Goal: Transaction & Acquisition: Purchase product/service

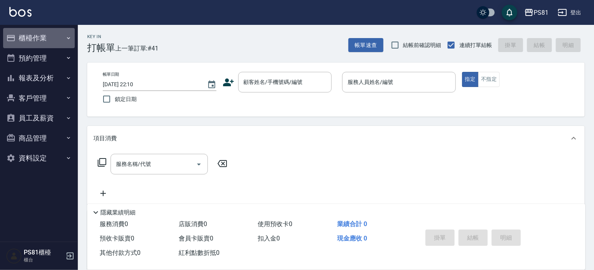
click at [51, 39] on button "櫃檯作業" at bounding box center [39, 38] width 72 height 20
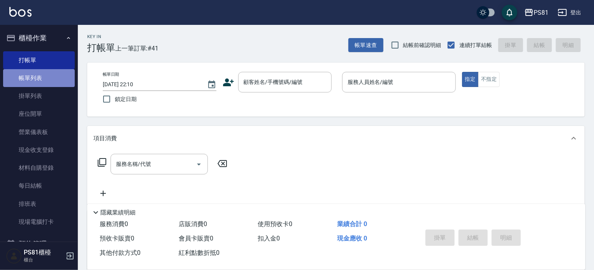
click at [45, 86] on link "帳單列表" at bounding box center [39, 78] width 72 height 18
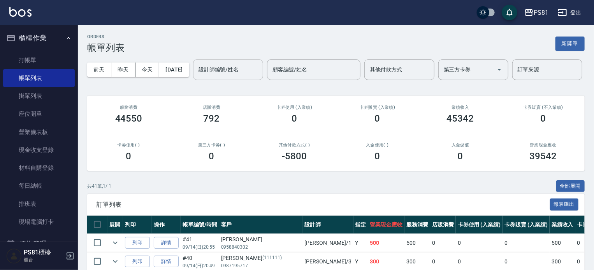
click at [197, 77] on input "設計師編號/姓名" at bounding box center [228, 70] width 63 height 14
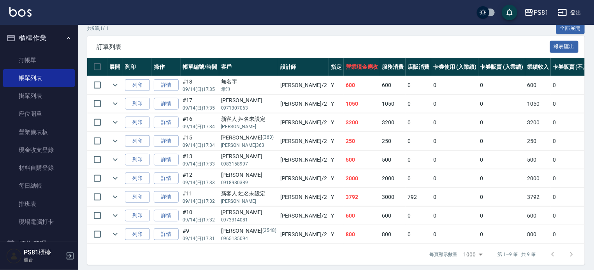
scroll to position [191, 0]
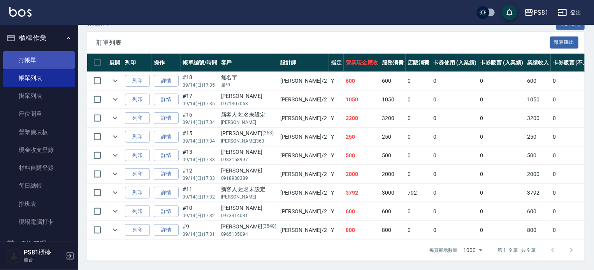
type input "[DEMOGRAPHIC_DATA]-2"
click at [45, 53] on link "打帳單" at bounding box center [39, 60] width 72 height 18
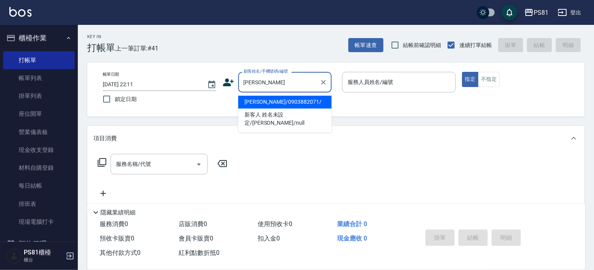
click at [270, 99] on li "[PERSON_NAME]/0903882071/" at bounding box center [284, 102] width 93 height 13
type input "[PERSON_NAME]/0903882071/"
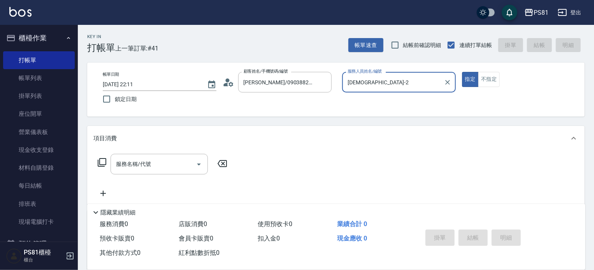
type input "[DEMOGRAPHIC_DATA]-2"
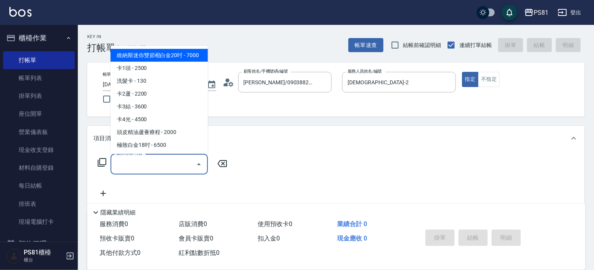
click at [164, 163] on input "服務名稱/代號" at bounding box center [153, 165] width 79 height 14
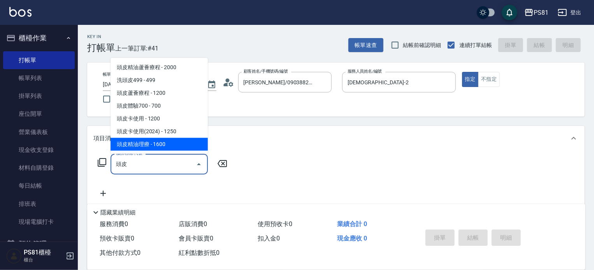
click at [166, 148] on span "頭皮精油理療 - 1600" at bounding box center [159, 144] width 97 height 13
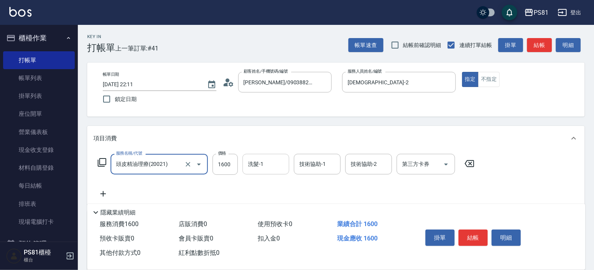
type input "頭皮精油理療(20021)"
click at [279, 168] on input "洗髮-1" at bounding box center [266, 165] width 40 height 14
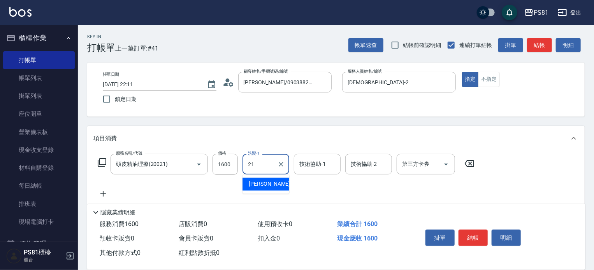
type input "Q比-21"
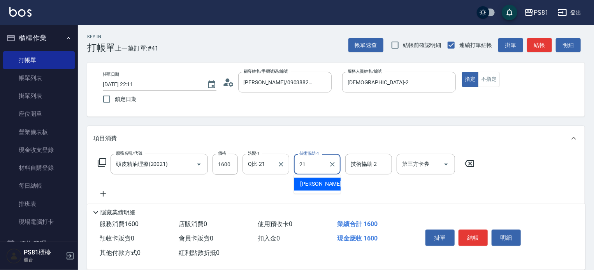
type input "Q比-21"
click at [101, 197] on icon at bounding box center [102, 194] width 19 height 9
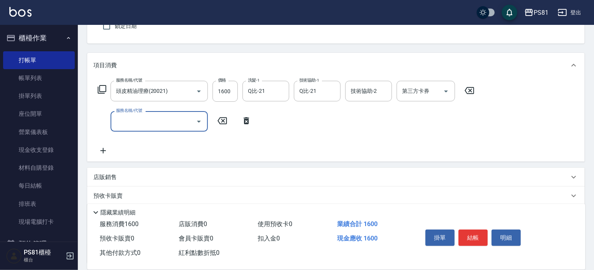
scroll to position [78, 0]
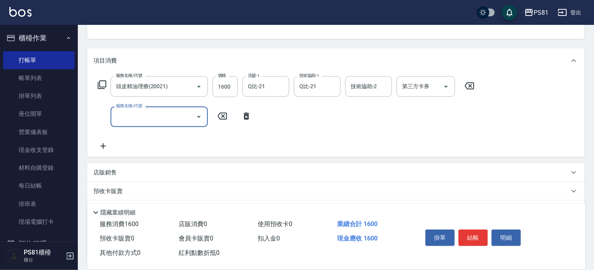
click at [138, 108] on label "服務名稱/代號" at bounding box center [129, 106] width 26 height 6
click at [138, 110] on input "服務名稱/代號" at bounding box center [153, 117] width 79 height 14
click at [144, 116] on input "服務名稱/代號" at bounding box center [153, 117] width 79 height 14
type input "A級單剪400(205)"
click at [142, 139] on div "服務名稱/代號 頭皮精油理療(20021) 服務名稱/代號 價格 1600 價格 洗髮-1 Q比-21 洗髮-1 技術協助-1 Q比-21 技術協助-1 技術…" at bounding box center [286, 113] width 386 height 75
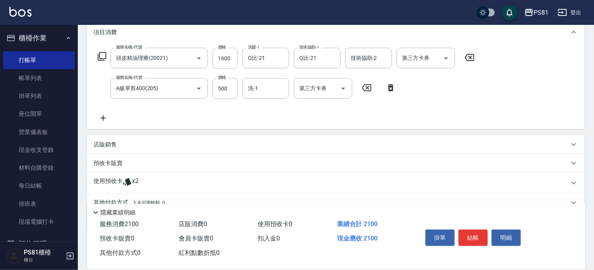
scroll to position [140, 0]
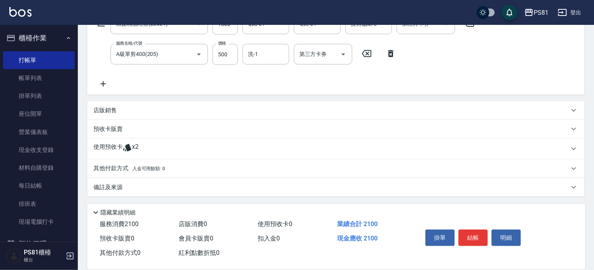
click at [129, 102] on div "店販銷售" at bounding box center [335, 110] width 497 height 19
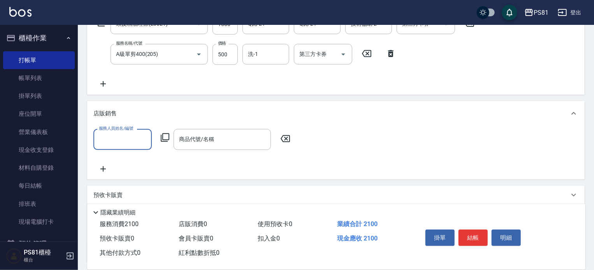
scroll to position [0, 0]
click at [118, 144] on input "服務人員姓名/編號" at bounding box center [122, 140] width 51 height 14
type input "[DEMOGRAPHIC_DATA]-2"
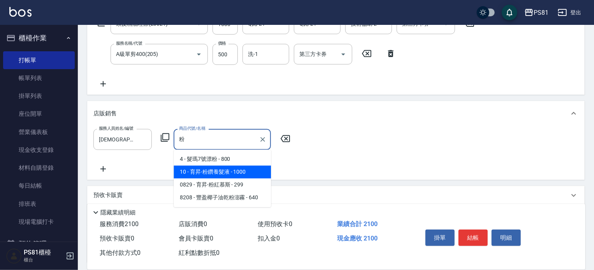
click at [200, 170] on span "10 - 育昇-粉鑽養髮液 - 1000" at bounding box center [222, 172] width 97 height 13
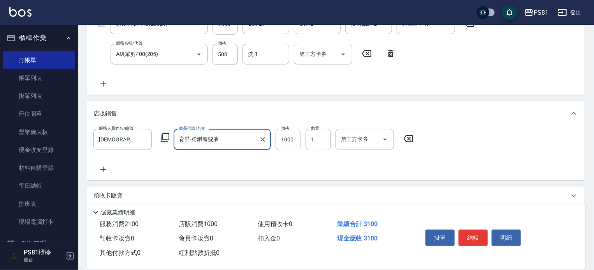
type input "育昇-粉鑽養髮液"
click at [294, 139] on input "1000" at bounding box center [287, 139] width 25 height 21
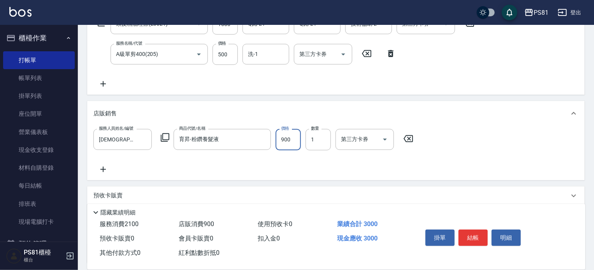
type input "900"
click at [312, 156] on div "服務人員姓名/編號 [PERSON_NAME]-2 服務人員姓名/編號 商品代號/名稱 育昇-粉鑽養髮液 商品代號/名稱 價格 900 價格 數量 1 數量 …" at bounding box center [335, 151] width 485 height 45
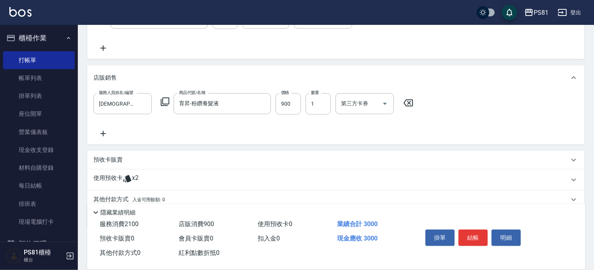
scroll to position [207, 0]
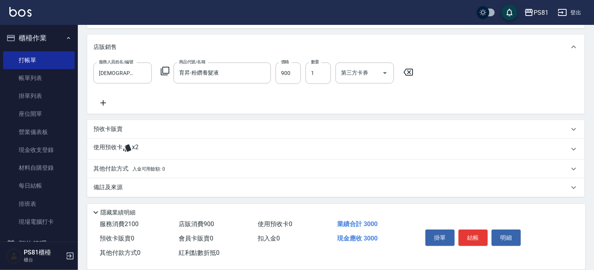
click at [134, 168] on span "入金可用餘額: 0" at bounding box center [148, 169] width 33 height 5
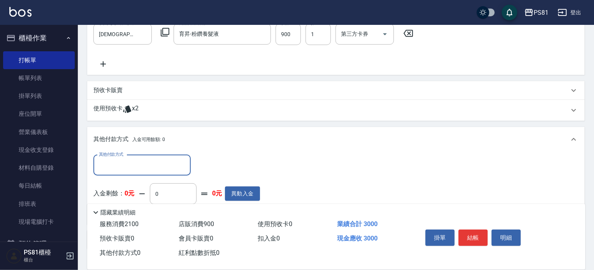
scroll to position [285, 0]
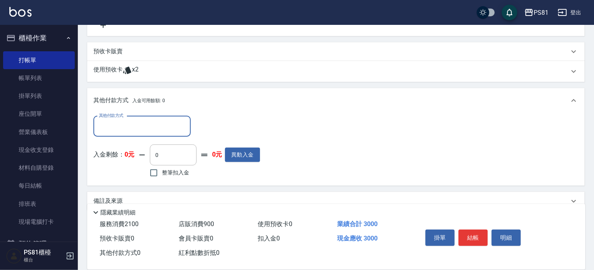
click at [157, 129] on input "其他付款方式" at bounding box center [142, 127] width 90 height 14
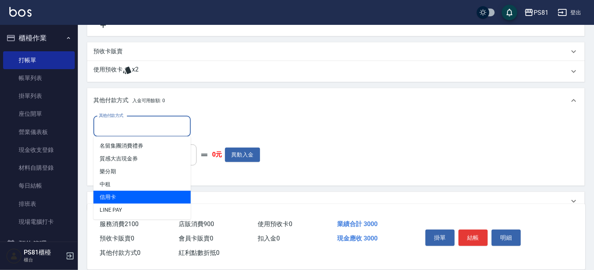
click at [128, 198] on span "信用卡" at bounding box center [141, 197] width 97 height 13
type input "信用卡"
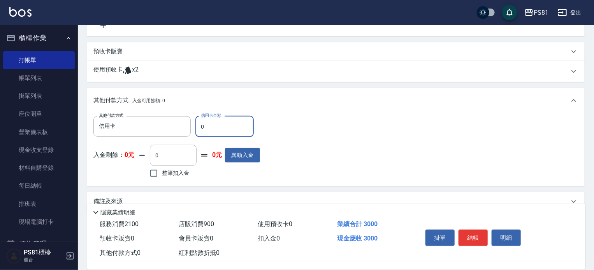
click at [235, 125] on input "0" at bounding box center [224, 126] width 58 height 21
type input "3000"
click at [291, 169] on div "其他付款方式 信用卡 其他付款方式 信用卡金額 3000 信用卡金額 入金剩餘： 0元 0 ​ 整筆扣入金 0元 異動入金" at bounding box center [335, 148] width 485 height 64
click at [481, 234] on button "結帳" at bounding box center [472, 238] width 29 height 16
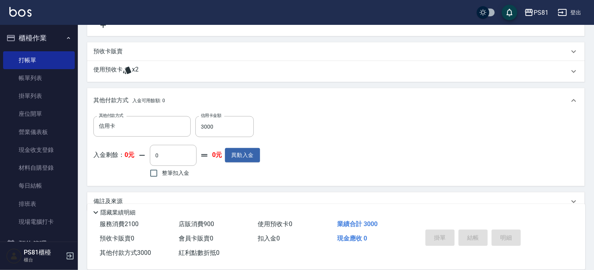
type input "[DATE] 22:12"
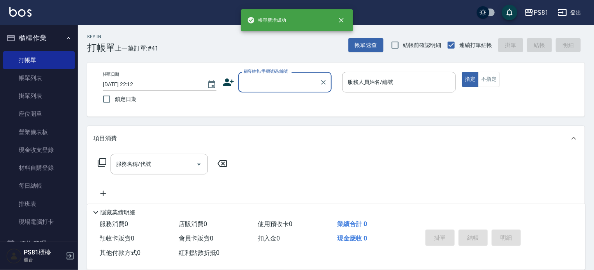
scroll to position [0, 0]
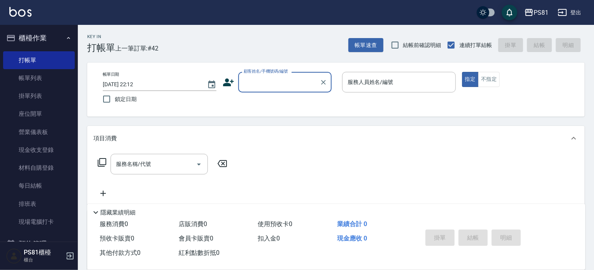
click at [303, 78] on input "顧客姓名/手機號碼/編號" at bounding box center [279, 82] width 75 height 14
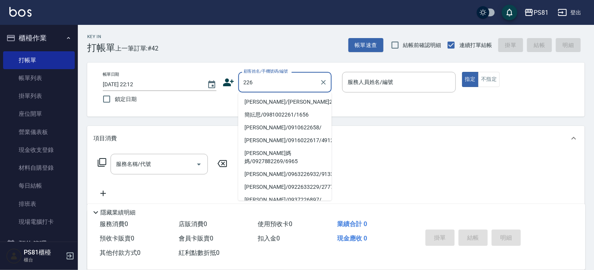
type input "[PERSON_NAME]/[PERSON_NAME]226/226"
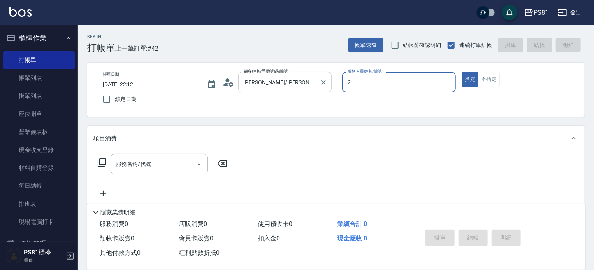
type input "[DEMOGRAPHIC_DATA]-2"
type button "true"
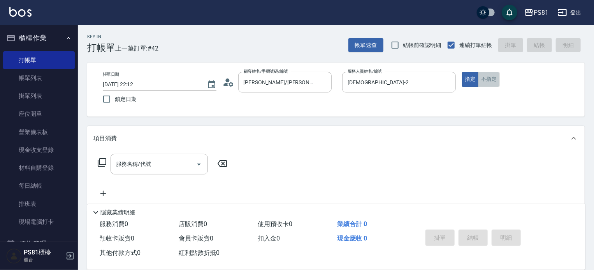
click at [487, 76] on button "不指定" at bounding box center [489, 79] width 22 height 15
click at [161, 165] on input "服務名稱/代號" at bounding box center [153, 165] width 79 height 14
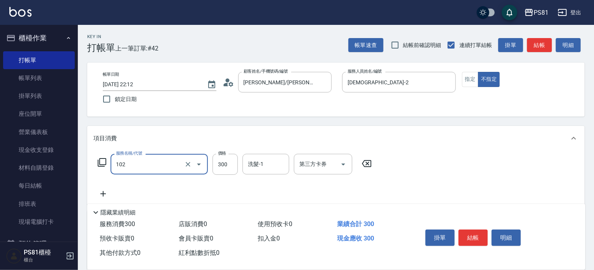
type input "保濕洗(102)"
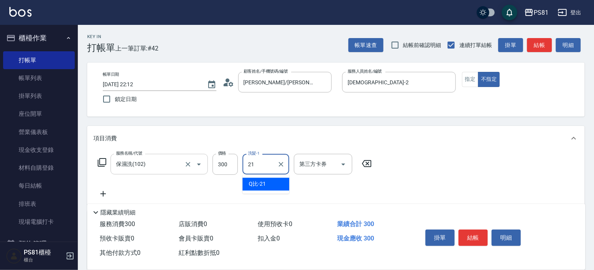
type input "Q比-21"
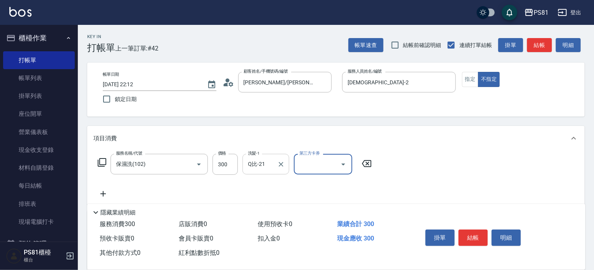
click at [269, 169] on input "Q比-21" at bounding box center [260, 165] width 28 height 14
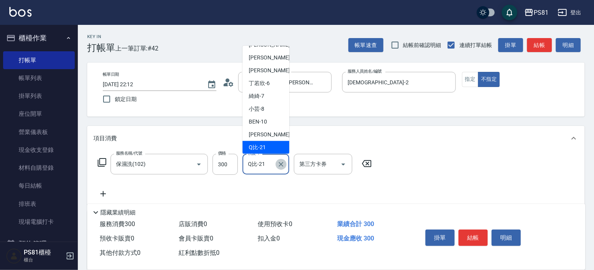
click at [280, 167] on icon "Clear" at bounding box center [281, 165] width 8 height 8
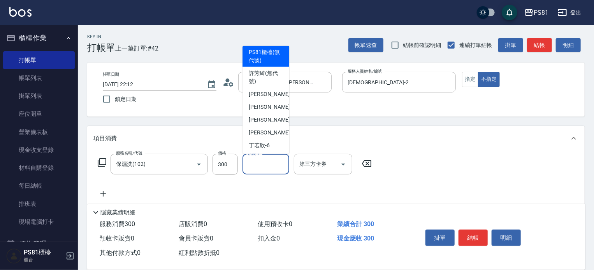
click at [274, 164] on input "洗髮-1" at bounding box center [266, 165] width 40 height 14
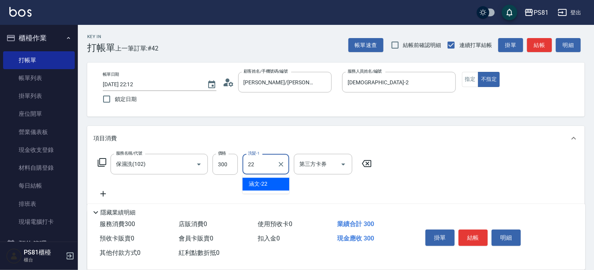
type input "涵文-22"
click at [457, 197] on div "服務名稱/代號 保濕洗(102) 服務名稱/代號 價格 300 價格 洗髮-1 涵文-22 洗髮-1 第三方卡券 第三方卡券" at bounding box center [335, 178] width 497 height 54
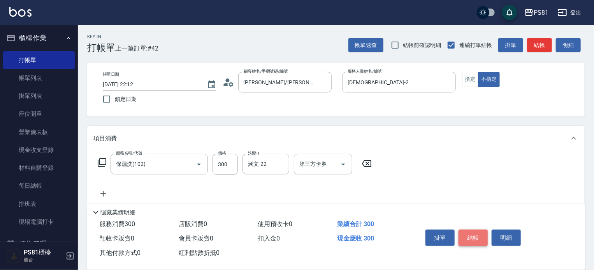
click at [467, 231] on button "結帳" at bounding box center [472, 238] width 29 height 16
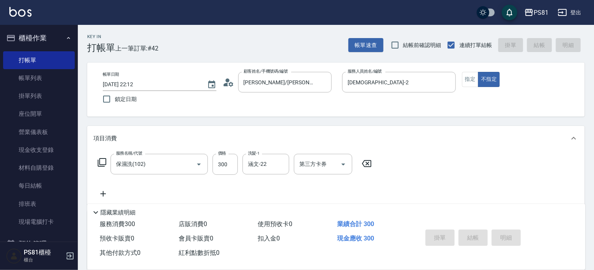
type input "[DATE] 22:13"
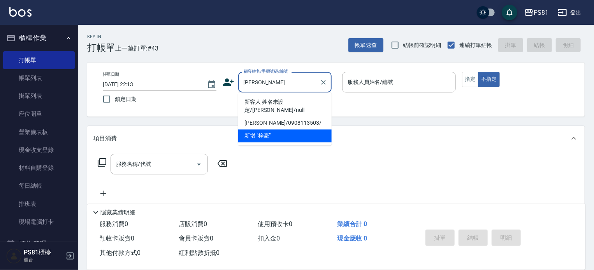
click at [321, 99] on li "新客人 姓名未設定/[PERSON_NAME]/null" at bounding box center [284, 106] width 93 height 21
type input "新客人 姓名未設定/[PERSON_NAME]/null"
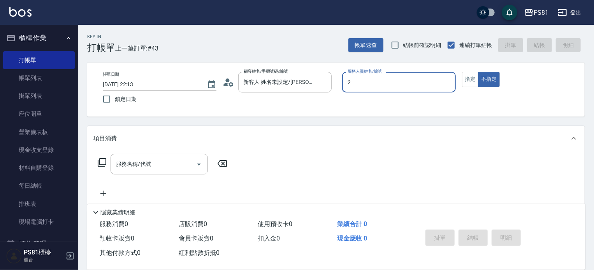
type input "[DEMOGRAPHIC_DATA]-2"
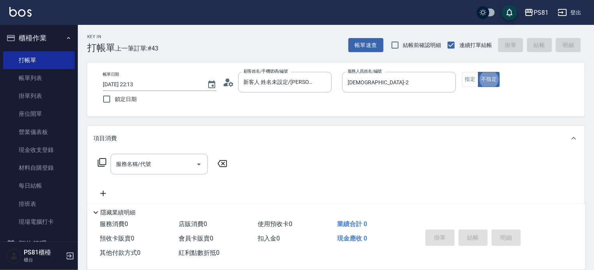
type button "false"
click at [158, 157] on div "服務名稱/代號" at bounding box center [159, 164] width 97 height 21
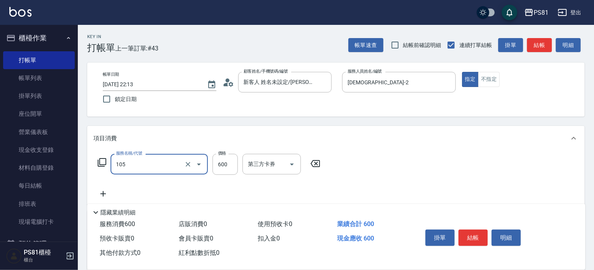
type input "A級洗剪600(105)"
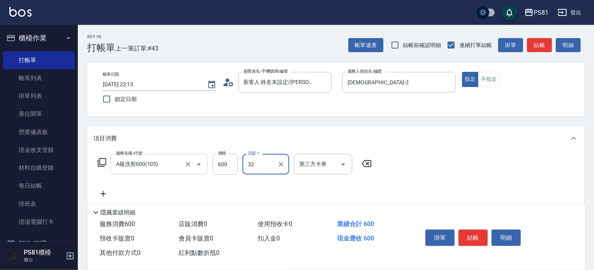
type input "32"
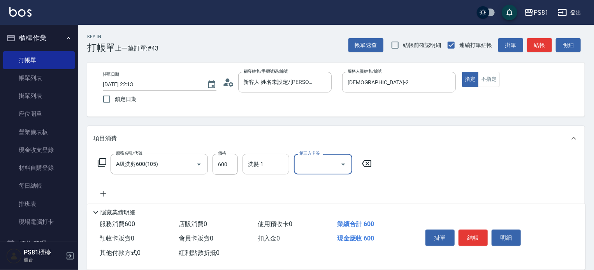
click at [248, 171] on input "洗髮-1" at bounding box center [266, 165] width 40 height 14
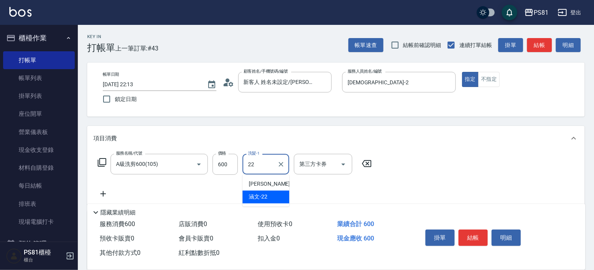
type input "涵文-22"
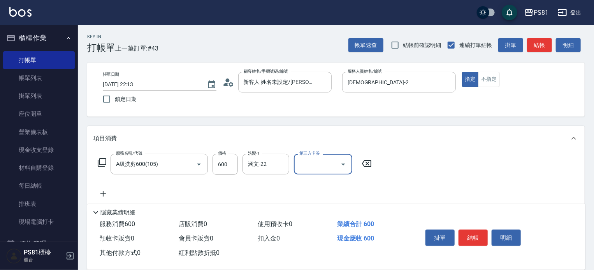
click at [492, 205] on div "隱藏業績明細" at bounding box center [336, 210] width 498 height 13
click at [476, 235] on button "結帳" at bounding box center [472, 238] width 29 height 16
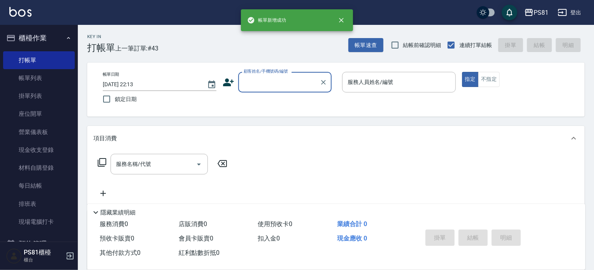
scroll to position [0, 0]
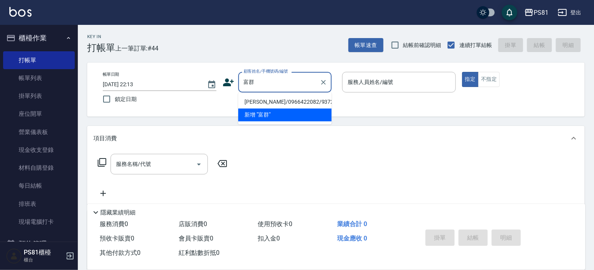
click at [283, 101] on li "[PERSON_NAME]/0966422082/9372" at bounding box center [284, 102] width 93 height 13
type input "[PERSON_NAME]/0966422082/9372"
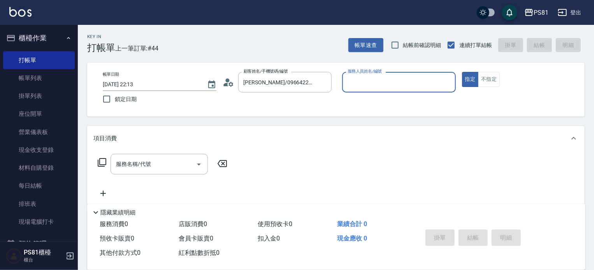
type input "[DEMOGRAPHIC_DATA]-2"
click at [181, 182] on div "服務名稱/代號 服務名稱/代號" at bounding box center [162, 176] width 139 height 44
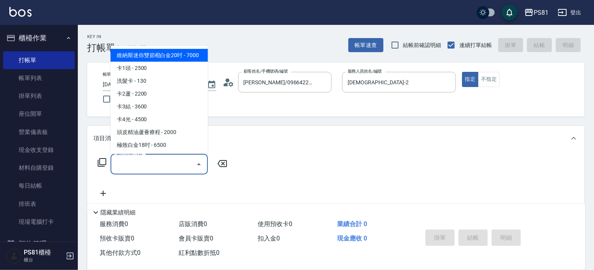
click at [174, 163] on input "服務名稱/代號" at bounding box center [153, 165] width 79 height 14
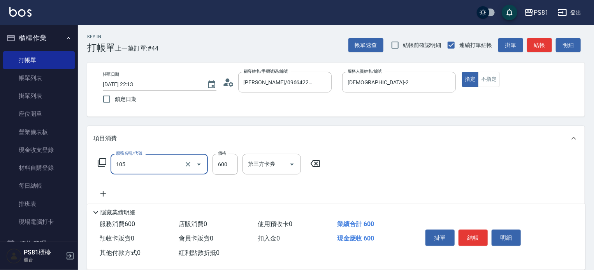
type input "A級洗剪600(105)"
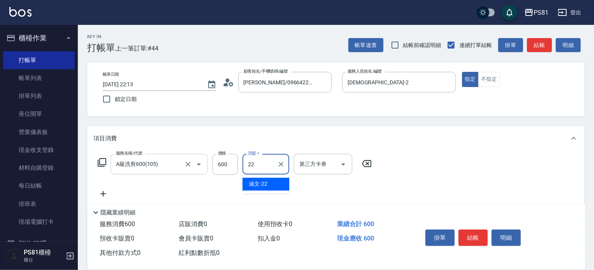
type input "涵文-22"
click at [498, 177] on div "服務名稱/代號 A級洗剪600(105) 服務名稱/代號 價格 600 價格 洗髮-1 涵文-22 洗髮-1 第三方卡券 第三方卡券" at bounding box center [335, 178] width 497 height 54
click at [474, 230] on button "結帳" at bounding box center [472, 238] width 29 height 16
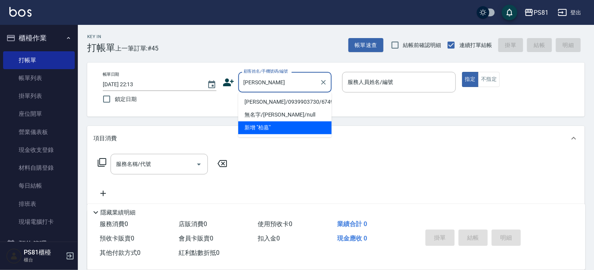
click at [277, 105] on li "[PERSON_NAME]/0939903730/6749" at bounding box center [284, 102] width 93 height 13
type input "[PERSON_NAME]/0939903730/6749"
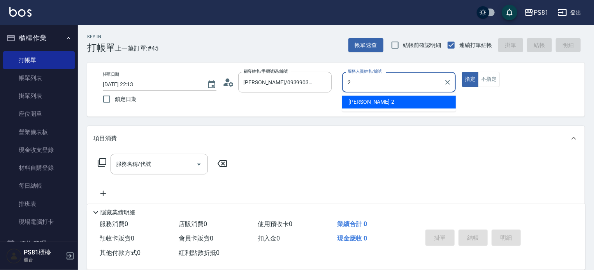
type input "[DEMOGRAPHIC_DATA]-2"
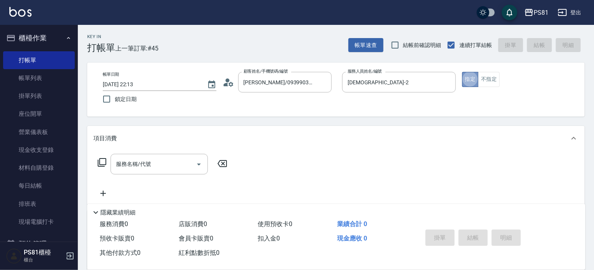
drag, startPoint x: 466, startPoint y: 82, endPoint x: 460, endPoint y: 86, distance: 7.3
click at [464, 84] on button "指定" at bounding box center [470, 79] width 17 height 15
click at [190, 166] on input "服務名稱/代號" at bounding box center [153, 165] width 79 height 14
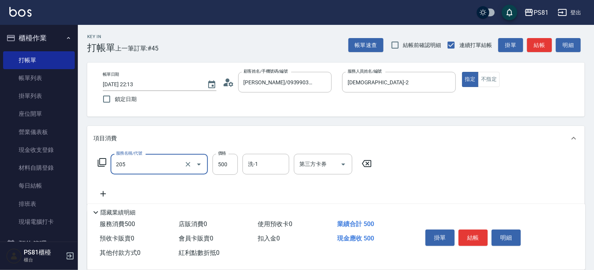
type input "A級單剪400(205)"
click at [404, 169] on div "服務名稱/代號 A級單剪400(205) 服務名稱/代號 價格 500 價格 洗-1 洗-1 第三方卡券 第三方卡券" at bounding box center [335, 178] width 497 height 54
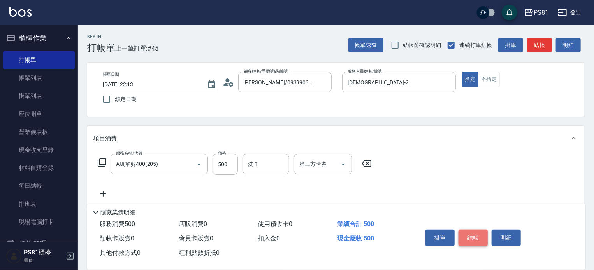
click at [469, 234] on button "結帳" at bounding box center [472, 238] width 29 height 16
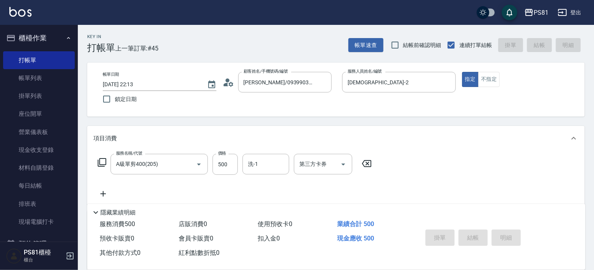
type input "[DATE] 22:14"
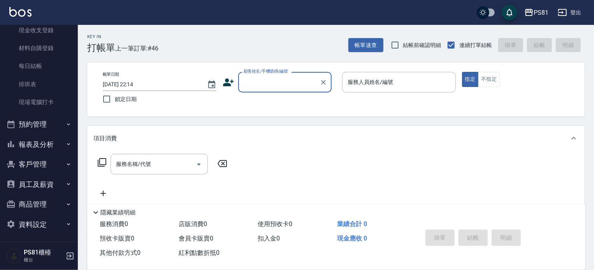
scroll to position [121, 0]
click at [42, 142] on button "報表及分析" at bounding box center [39, 143] width 72 height 20
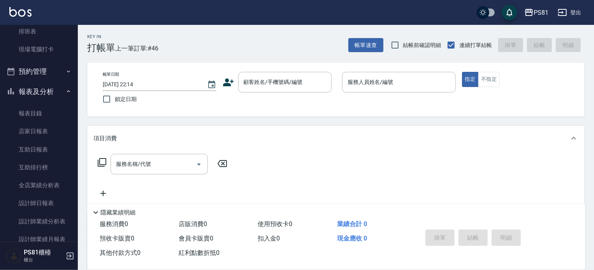
scroll to position [277, 0]
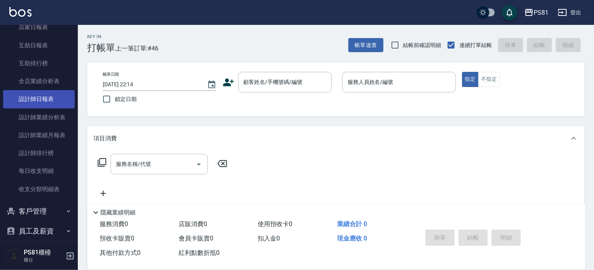
click at [49, 102] on link "設計師日報表" at bounding box center [39, 99] width 72 height 18
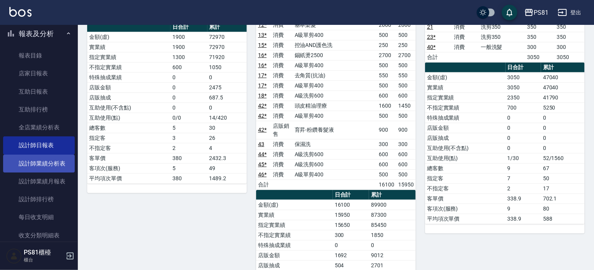
scroll to position [131, 0]
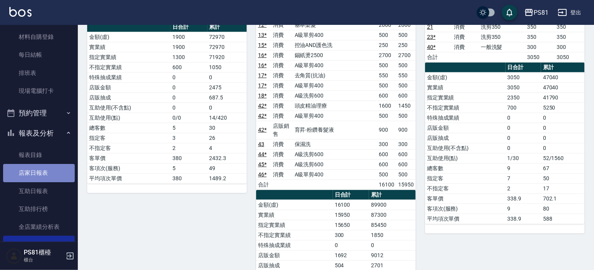
click at [55, 176] on link "店家日報表" at bounding box center [39, 173] width 72 height 18
